Goal: Check status: Check status

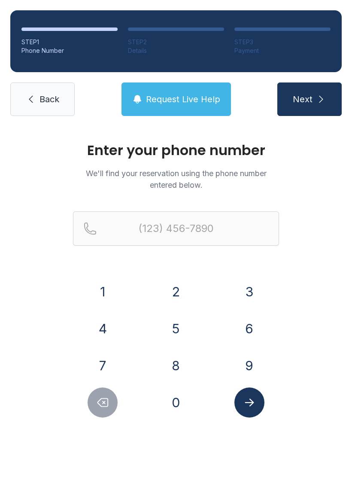
click at [194, 364] on div "8" at bounding box center [176, 365] width 60 height 30
click at [103, 294] on button "1" at bounding box center [103, 292] width 30 height 30
type input "(1"
click at [107, 399] on icon "Delete number" at bounding box center [102, 402] width 13 height 13
click at [106, 399] on icon "Delete number" at bounding box center [102, 402] width 13 height 13
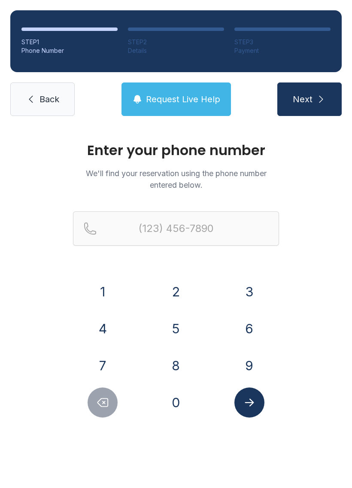
click at [181, 362] on button "8" at bounding box center [176, 365] width 30 height 30
click at [103, 280] on button "1" at bounding box center [103, 292] width 30 height 30
click at [258, 284] on button "3" at bounding box center [249, 292] width 30 height 30
click at [176, 284] on button "2" at bounding box center [176, 292] width 30 height 30
click at [250, 359] on button "9" at bounding box center [249, 365] width 30 height 30
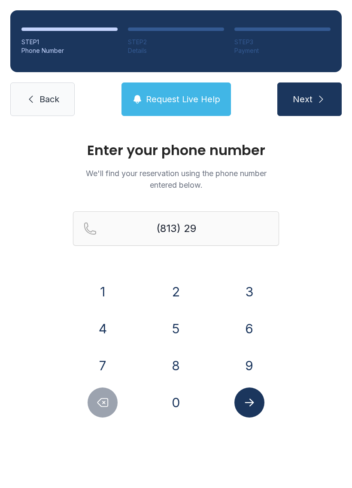
click at [251, 277] on button "3" at bounding box center [249, 292] width 30 height 30
click at [188, 352] on div "8" at bounding box center [176, 365] width 60 height 30
click at [177, 360] on button "8" at bounding box center [176, 365] width 30 height 30
click at [172, 401] on button "0" at bounding box center [176, 402] width 30 height 30
click at [250, 362] on button "9" at bounding box center [249, 365] width 30 height 30
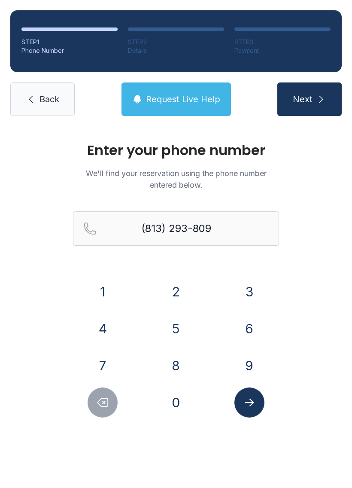
click at [102, 323] on button "4" at bounding box center [103, 328] width 30 height 30
type input "[PHONE_NUMBER]"
click at [253, 401] on icon "Submit lookup form" at bounding box center [249, 402] width 9 height 8
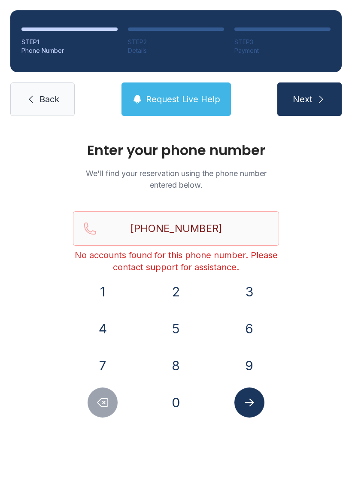
click at [43, 91] on link "Back" at bounding box center [42, 98] width 64 height 33
